Goal: Information Seeking & Learning: Understand process/instructions

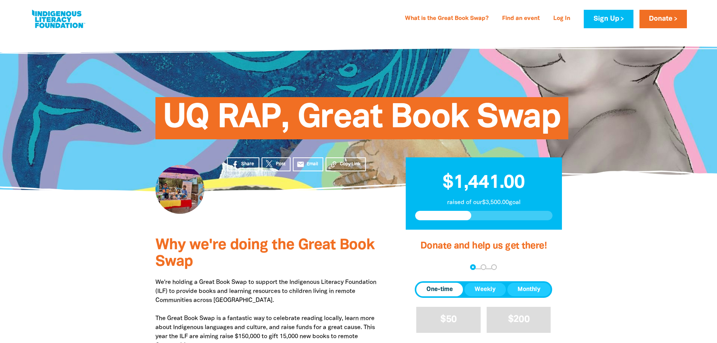
scroll to position [188, 0]
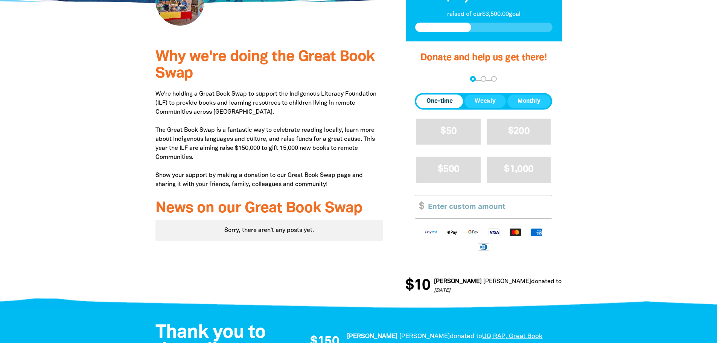
click at [469, 100] on button "Weekly" at bounding box center [484, 101] width 41 height 14
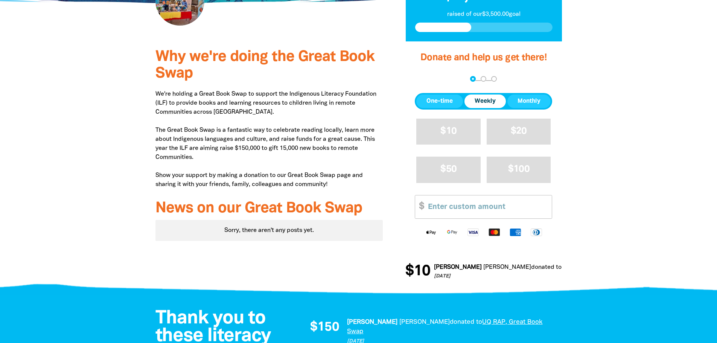
click at [444, 101] on span "One-time" at bounding box center [439, 101] width 26 height 9
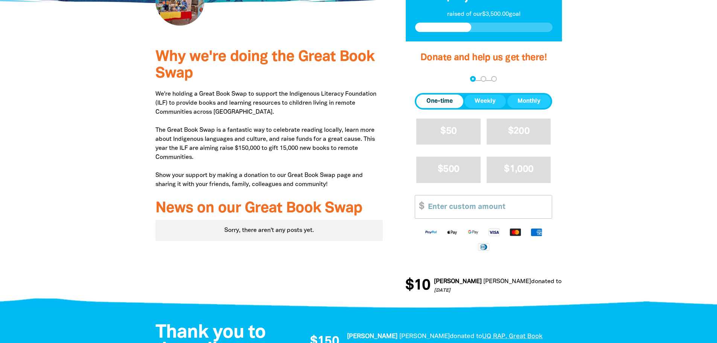
scroll to position [0, 0]
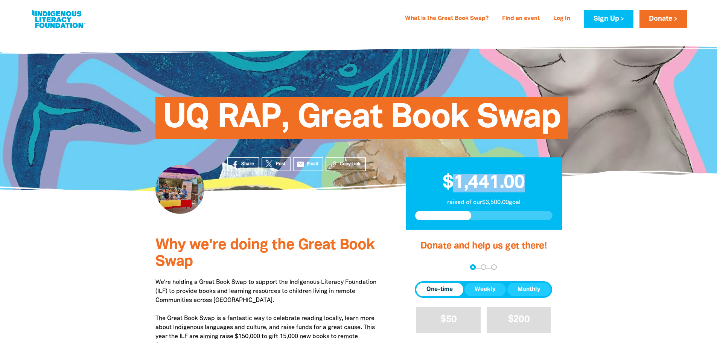
drag, startPoint x: 454, startPoint y: 180, endPoint x: 549, endPoint y: 176, distance: 95.6
click at [549, 176] on h2 "$1,441.00" at bounding box center [483, 180] width 137 height 26
click at [584, 210] on section "Share Post email Email Copy Link $1,441.00 raised of our $3,500.00 goal" at bounding box center [358, 210] width 717 height 39
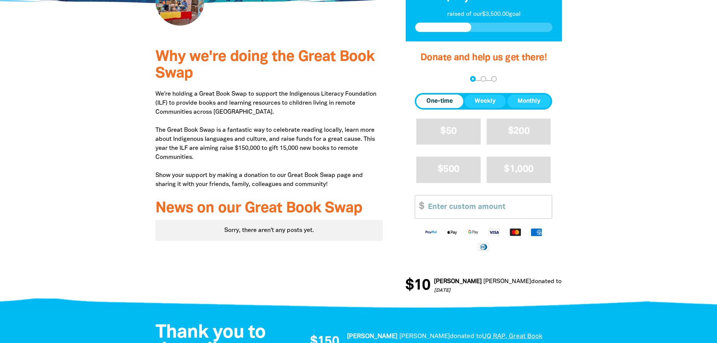
scroll to position [376, 0]
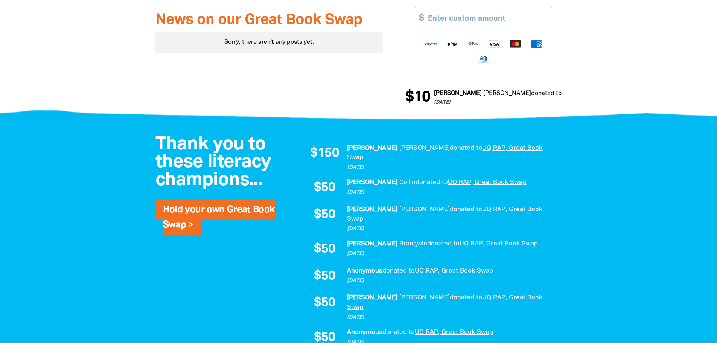
click at [578, 178] on div "Thank you to these literacy champions... Hold your own Great Book Swap > $150 […" at bounding box center [358, 307] width 451 height 372
drag, startPoint x: 356, startPoint y: 146, endPoint x: 397, endPoint y: 148, distance: 40.7
click at [397, 148] on p "[PERSON_NAME] donated to UQ RAP, Great Book Swap" at bounding box center [450, 152] width 207 height 19
click at [450, 148] on span "donated to" at bounding box center [466, 148] width 32 height 6
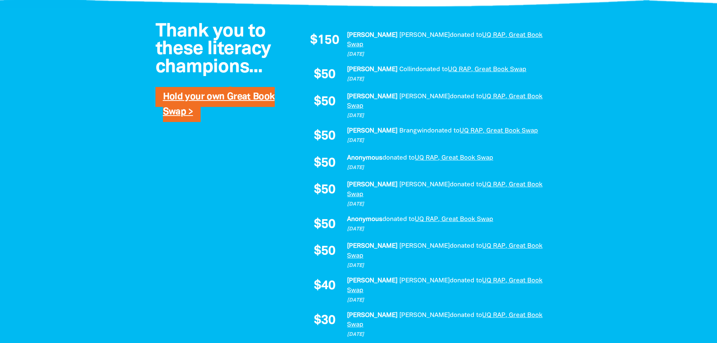
click at [197, 96] on link "Hold your own Great Book Swap >" at bounding box center [219, 105] width 112 height 24
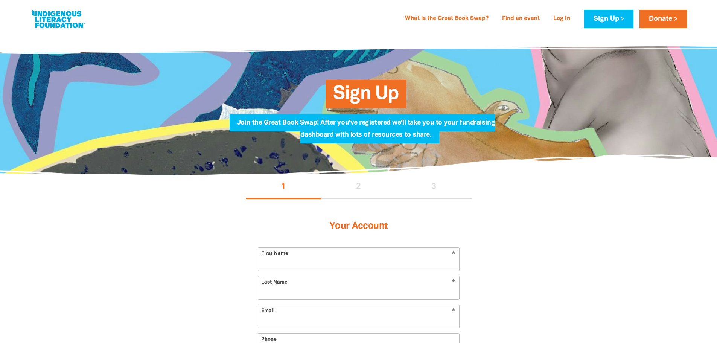
select select "AU"
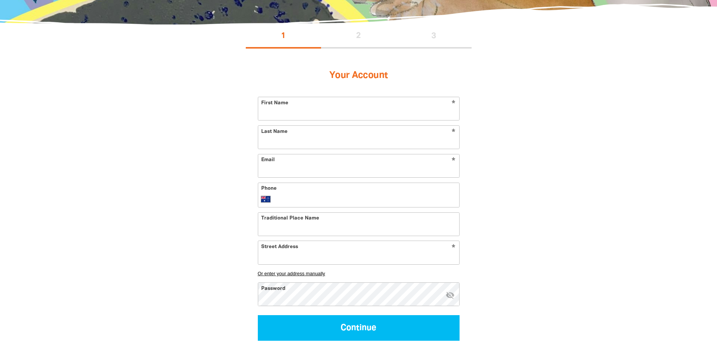
scroll to position [376, 0]
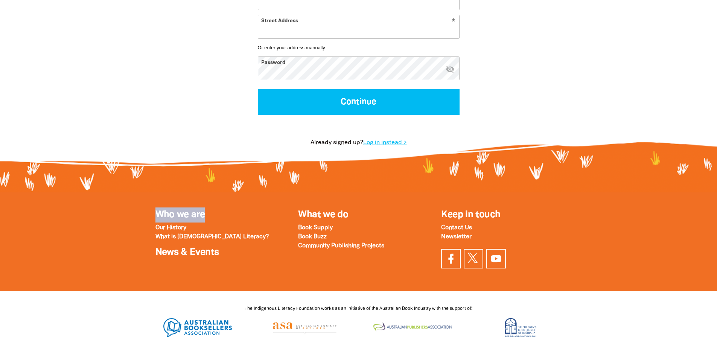
drag, startPoint x: 241, startPoint y: 194, endPoint x: 634, endPoint y: 241, distance: 396.0
click at [634, 241] on section "Who we are Our History What is Indigenous Literacy? News & Events What we do Bo…" at bounding box center [358, 241] width 717 height 99
click at [634, 241] on div at bounding box center [358, 241] width 717 height 99
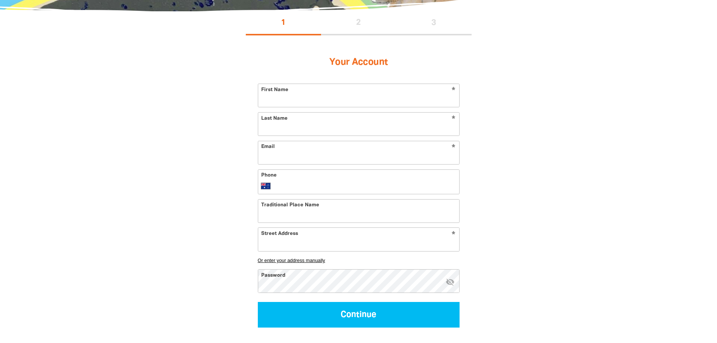
scroll to position [0, 0]
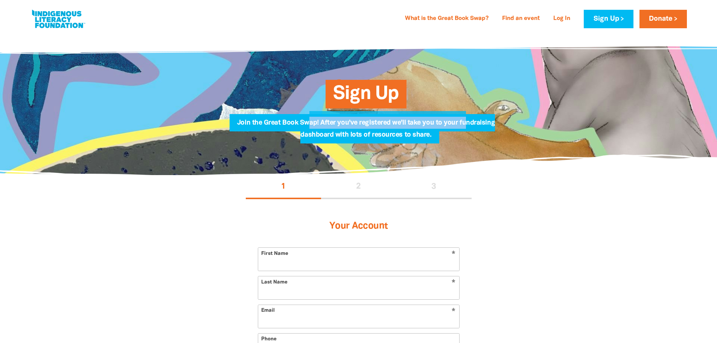
drag, startPoint x: 309, startPoint y: 122, endPoint x: 465, endPoint y: 127, distance: 155.8
click at [465, 127] on span "Join the Great Book Swap! After you've registered we'll take you to your fundra…" at bounding box center [366, 132] width 258 height 24
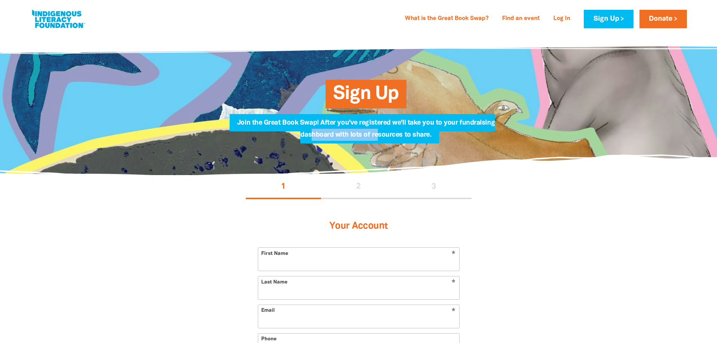
drag, startPoint x: 313, startPoint y: 137, endPoint x: 379, endPoint y: 135, distance: 66.6
click at [379, 135] on span "Join the Great Book Swap! After you've registered we'll take you to your fundra…" at bounding box center [366, 132] width 258 height 24
click at [423, 20] on link "What is the Great Book Swap?" at bounding box center [446, 19] width 93 height 12
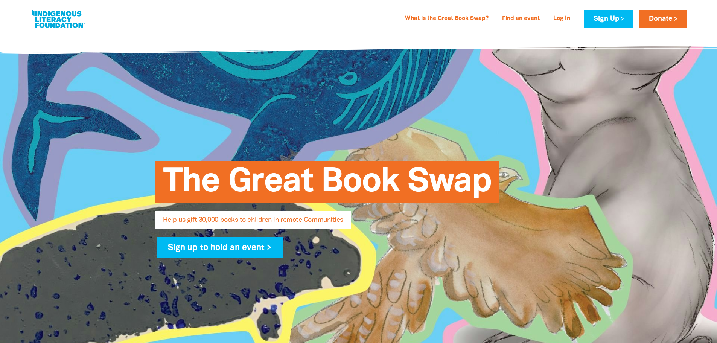
select select "AU"
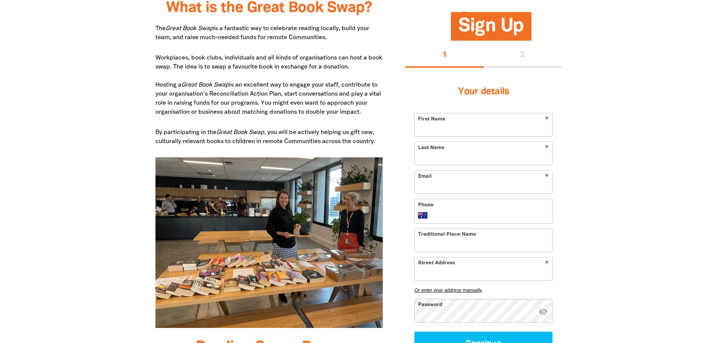
click at [246, 84] on p "Workplaces, book clubs, individuals and all kinds of organisations can host a b…" at bounding box center [269, 84] width 228 height 63
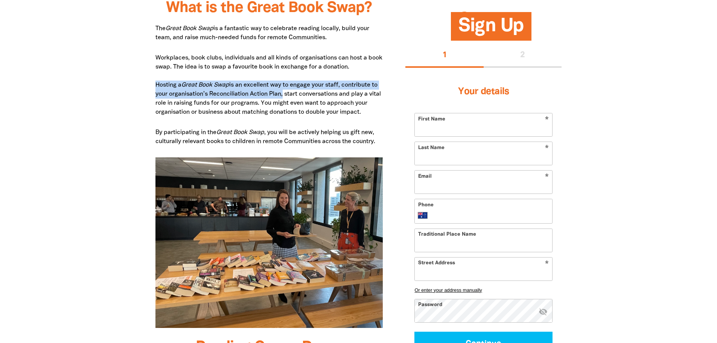
drag, startPoint x: 157, startPoint y: 82, endPoint x: 289, endPoint y: 91, distance: 131.6
click at [289, 91] on p "Workplaces, book clubs, individuals and all kinds of organisations can host a b…" at bounding box center [269, 84] width 228 height 63
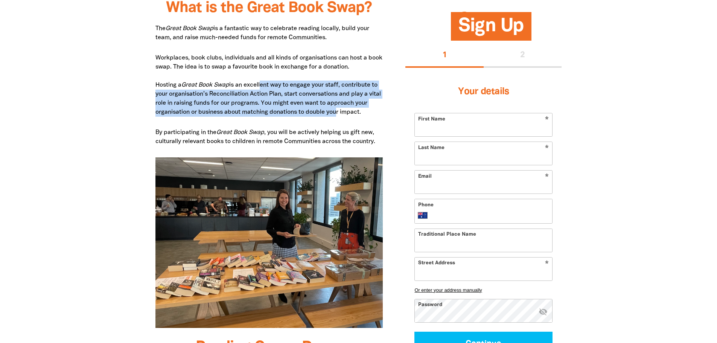
drag, startPoint x: 291, startPoint y: 96, endPoint x: 348, endPoint y: 114, distance: 59.9
click at [348, 114] on p "Workplaces, book clubs, individuals and all kinds of organisations can host a b…" at bounding box center [269, 84] width 228 height 63
drag, startPoint x: 348, startPoint y: 114, endPoint x: 348, endPoint y: 118, distance: 4.1
click at [348, 115] on p "Workplaces, book clubs, individuals and all kinds of organisations can host a b…" at bounding box center [269, 84] width 228 height 63
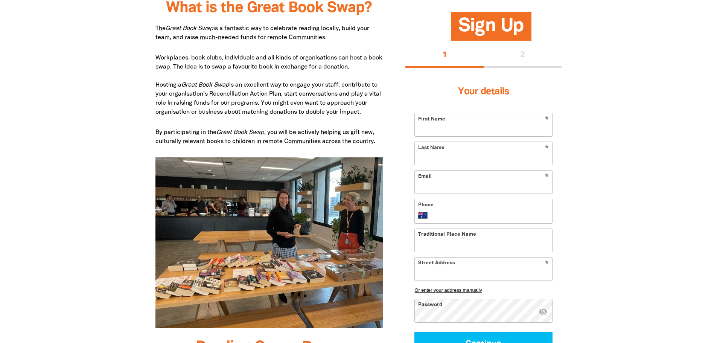
click at [295, 143] on p "By participating in the Great Book Swap , you will be actively helping us gift …" at bounding box center [269, 137] width 228 height 18
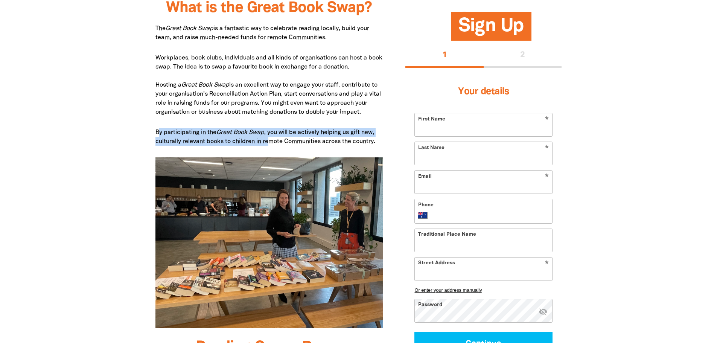
drag, startPoint x: 180, startPoint y: 132, endPoint x: 270, endPoint y: 141, distance: 90.7
click at [270, 141] on p "By participating in the Great Book Swap , you will be actively helping us gift …" at bounding box center [269, 137] width 228 height 18
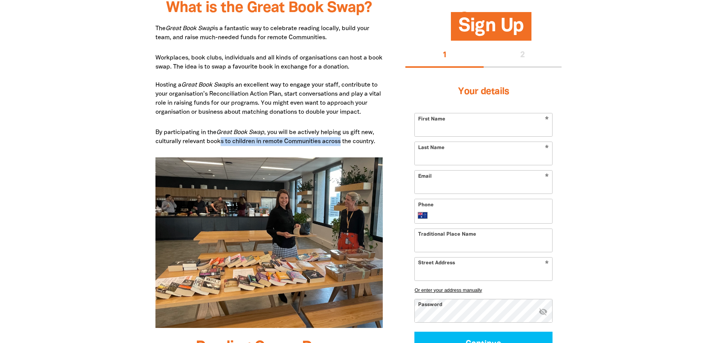
drag, startPoint x: 222, startPoint y: 141, endPoint x: 341, endPoint y: 139, distance: 118.9
click at [341, 139] on p "By participating in the Great Book Swap , you will be actively helping us gift …" at bounding box center [269, 137] width 228 height 18
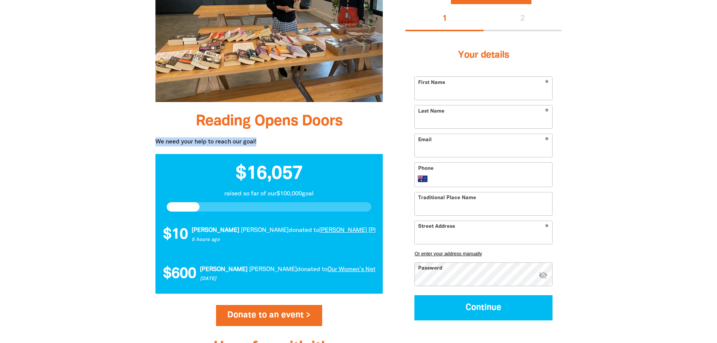
drag, startPoint x: 158, startPoint y: 141, endPoint x: 309, endPoint y: 143, distance: 150.9
click at [309, 143] on p "We need your help to reach our goal!" at bounding box center [269, 141] width 228 height 9
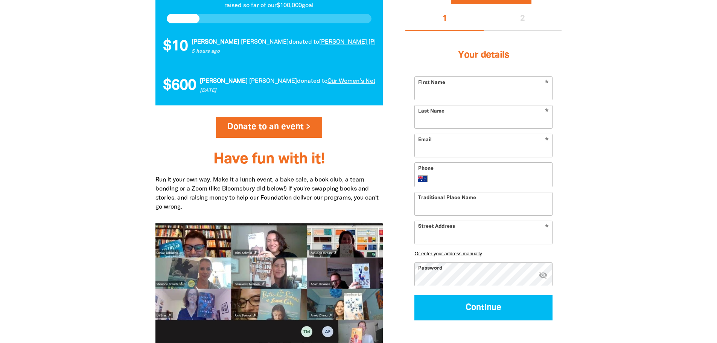
scroll to position [927, 0]
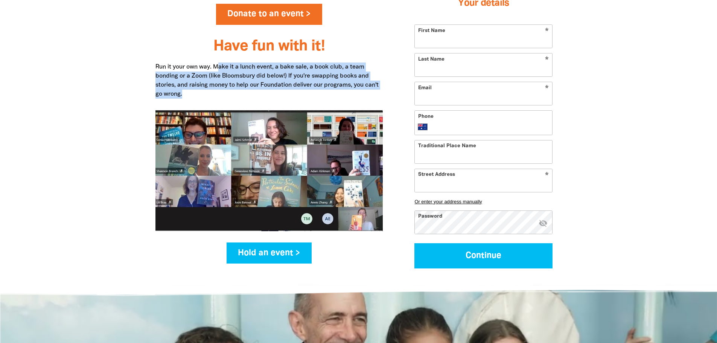
drag, startPoint x: 217, startPoint y: 67, endPoint x: 351, endPoint y: 93, distance: 136.1
click at [351, 93] on p "Run it your own way. Make it a lunch event, a bake sale, a book club, a team bo…" at bounding box center [269, 80] width 228 height 36
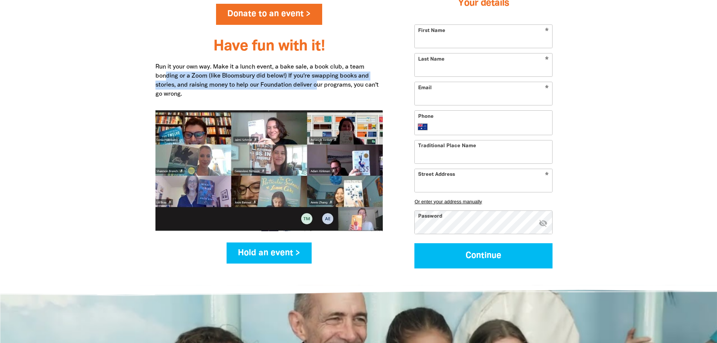
drag, startPoint x: 191, startPoint y: 74, endPoint x: 319, endPoint y: 84, distance: 127.9
click at [319, 84] on p "Run it your own way. Make it a lunch event, a bake sale, a book club, a team bo…" at bounding box center [269, 80] width 228 height 36
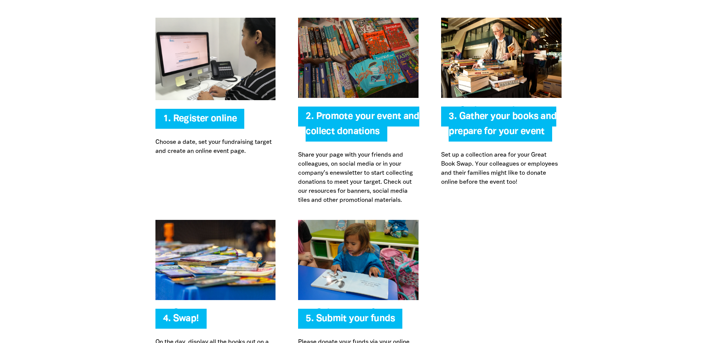
scroll to position [1491, 0]
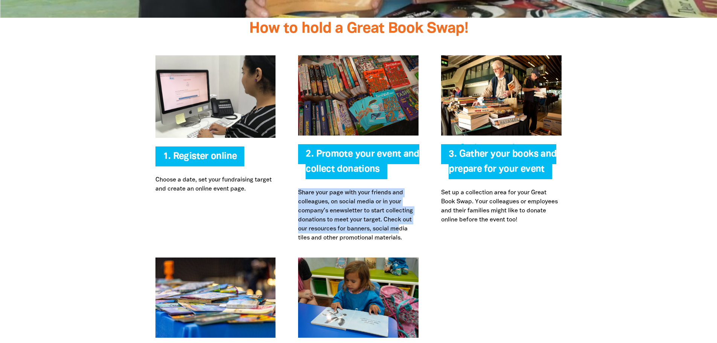
drag, startPoint x: 297, startPoint y: 191, endPoint x: 401, endPoint y: 228, distance: 110.5
click at [401, 228] on div "2. Promote your event and collect donations Share your page with your friends a…" at bounding box center [358, 148] width 143 height 187
click at [401, 227] on p "Share your page with your friends and colleagues, on social media or in your co…" at bounding box center [358, 215] width 120 height 54
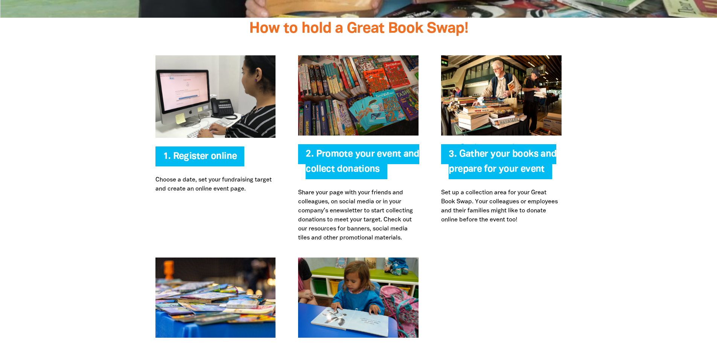
click at [624, 232] on div at bounding box center [358, 148] width 717 height 217
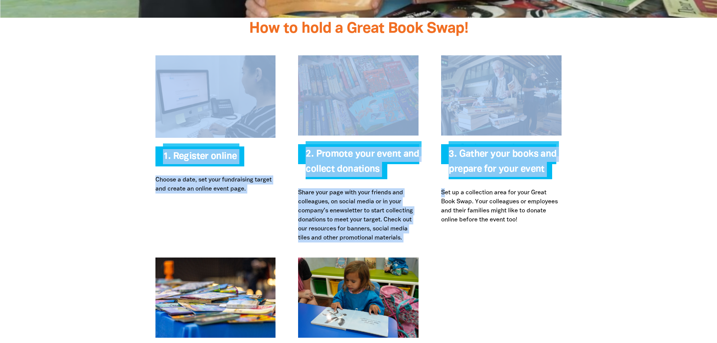
drag, startPoint x: 444, startPoint y: 191, endPoint x: 599, endPoint y: 219, distance: 157.0
click at [599, 219] on section "Register online 1. Register online Choose a date, set your fundraising target a…" at bounding box center [358, 148] width 717 height 217
click at [599, 219] on div at bounding box center [358, 148] width 717 height 217
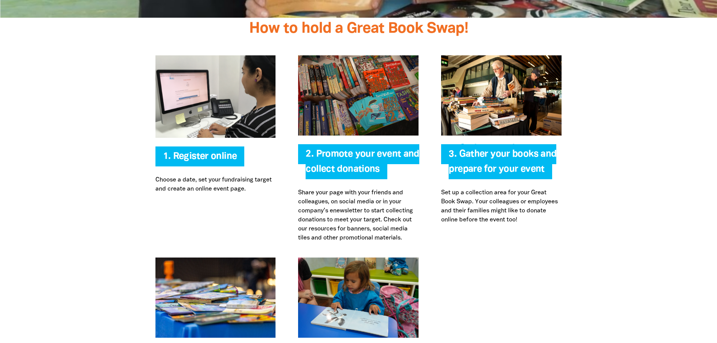
click at [542, 210] on p "Set up a collection area for your Great Book Swap. Your colleagues or employees…" at bounding box center [501, 206] width 120 height 36
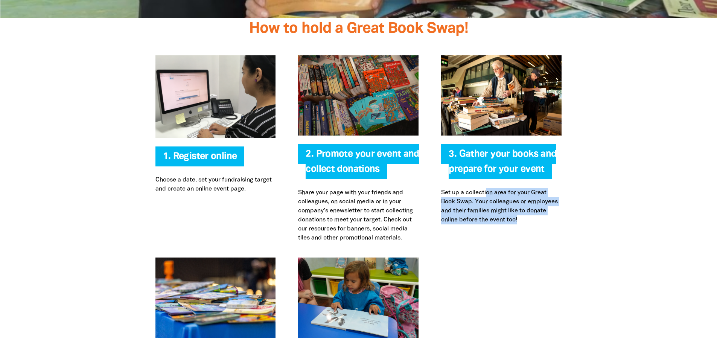
drag, startPoint x: 485, startPoint y: 192, endPoint x: 553, endPoint y: 220, distance: 73.6
click at [553, 220] on p "Set up a collection area for your Great Book Swap. Your colleagues or employees…" at bounding box center [501, 206] width 120 height 36
drag, startPoint x: 549, startPoint y: 222, endPoint x: 462, endPoint y: 204, distance: 88.3
click at [462, 204] on p "Set up a collection area for your Great Book Swap. Your colleagues or employees…" at bounding box center [501, 206] width 120 height 36
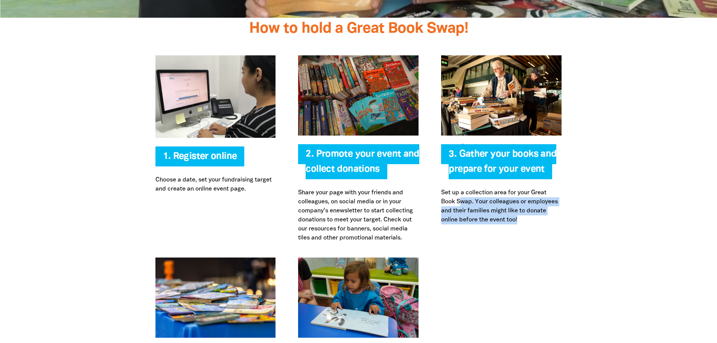
click at [462, 204] on p "Set up a collection area for your Great Book Swap. Your colleagues or employees…" at bounding box center [501, 206] width 120 height 36
drag, startPoint x: 440, startPoint y: 193, endPoint x: 542, endPoint y: 219, distance: 104.9
click at [542, 219] on div "3. Gather your books and prepare for your event Set up a collection area for yo…" at bounding box center [501, 148] width 143 height 187
click at [542, 219] on p "Set up a collection area for your Great Book Swap. Your colleagues or employees…" at bounding box center [501, 206] width 120 height 36
drag, startPoint x: 544, startPoint y: 222, endPoint x: 457, endPoint y: 201, distance: 89.3
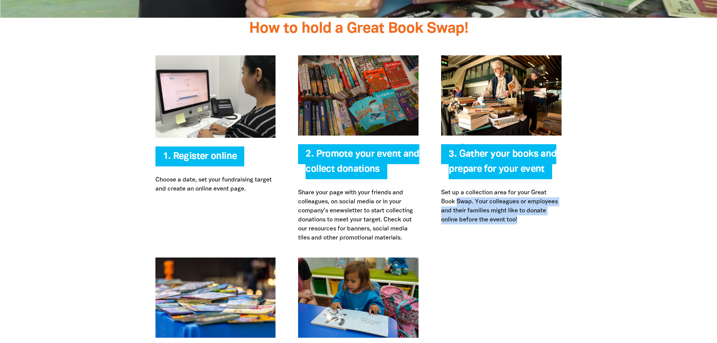
click at [457, 201] on p "Set up a collection area for your Great Book Swap. Your colleagues or employees…" at bounding box center [501, 206] width 120 height 36
click at [593, 199] on div at bounding box center [358, 148] width 717 height 217
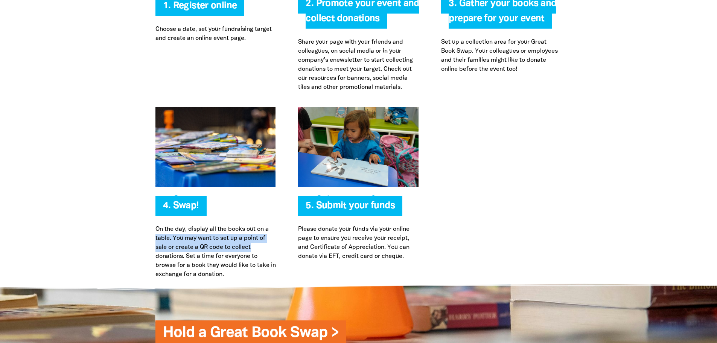
drag, startPoint x: 156, startPoint y: 236, endPoint x: 270, endPoint y: 250, distance: 114.8
click at [270, 250] on p "On the day, display all the books out on a table. You may want to set up a poin…" at bounding box center [215, 252] width 120 height 54
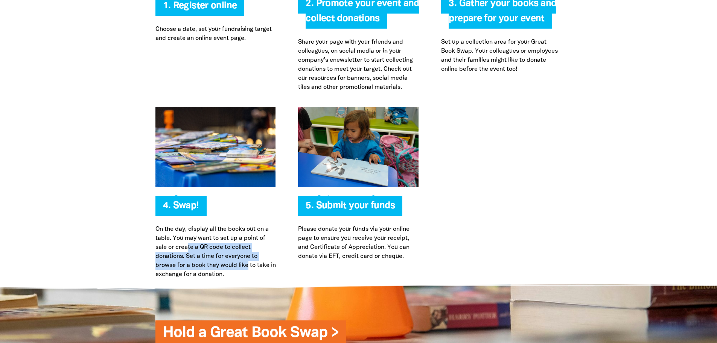
drag, startPoint x: 188, startPoint y: 245, endPoint x: 248, endPoint y: 265, distance: 62.5
click at [248, 265] on p "On the day, display all the books out on a table. You may want to set up a poin…" at bounding box center [215, 252] width 120 height 54
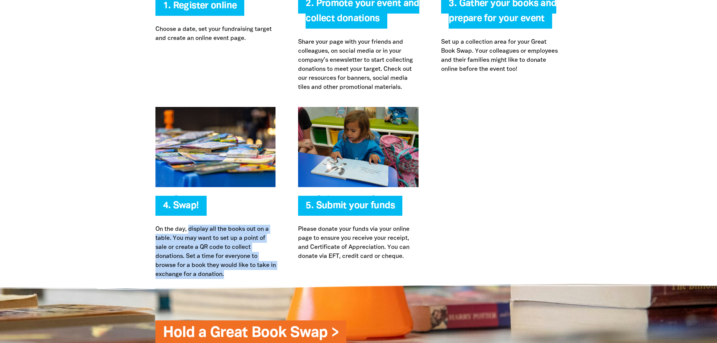
drag, startPoint x: 246, startPoint y: 273, endPoint x: 189, endPoint y: 232, distance: 69.5
click at [189, 232] on p "On the day, display all the books out on a table. You may want to set up a poin…" at bounding box center [215, 252] width 120 height 54
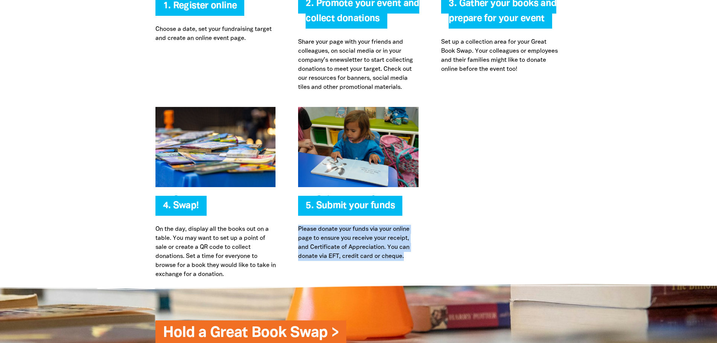
drag, startPoint x: 299, startPoint y: 229, endPoint x: 435, endPoint y: 252, distance: 138.2
click at [435, 252] on div "4. Swap! On the day, display all the books out on a table. You may want to set …" at bounding box center [358, 193] width 451 height 172
click at [435, 252] on div at bounding box center [501, 193] width 143 height 172
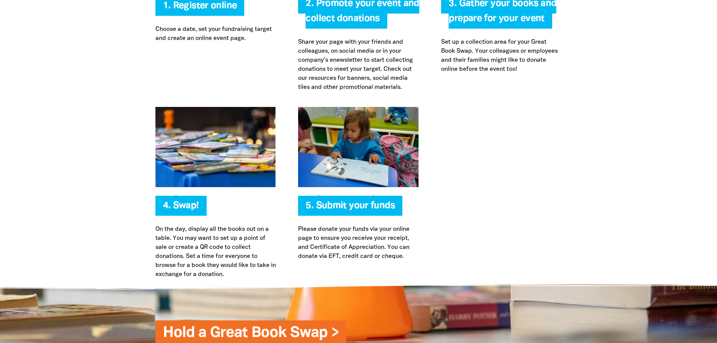
click at [582, 229] on div "4. Swap! On the day, display all the books out on a table. You may want to set …" at bounding box center [358, 193] width 451 height 172
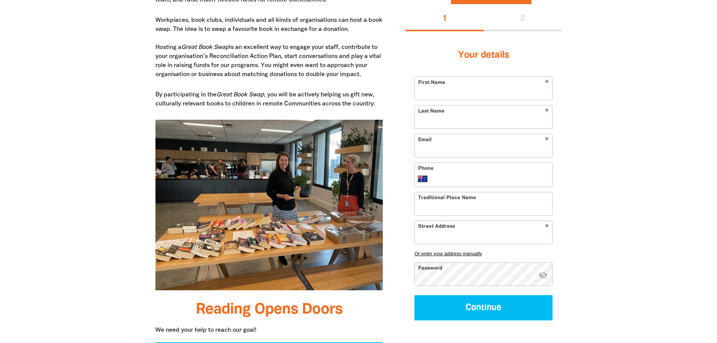
scroll to position [363, 0]
